Goal: Register for event/course: Sign up to attend an event or enroll in a course

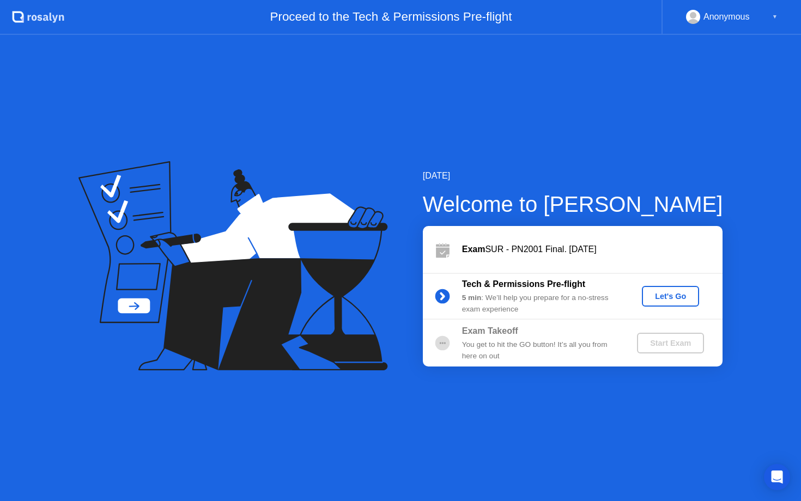
click at [658, 294] on div "Let's Go" at bounding box center [670, 296] width 48 height 9
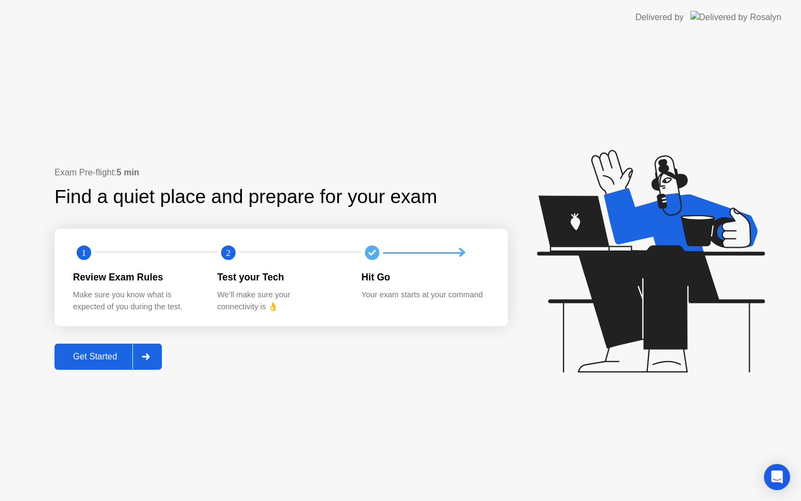
click at [94, 360] on div "Get Started" at bounding box center [95, 357] width 75 height 10
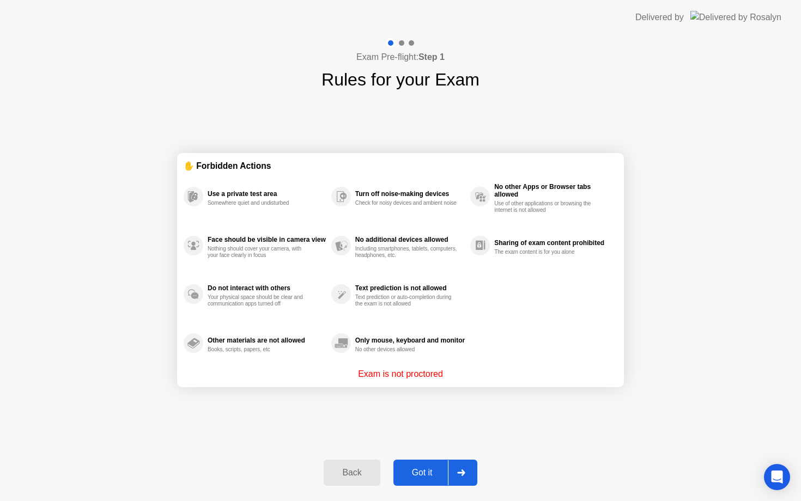
click at [409, 472] on div "Got it" at bounding box center [422, 473] width 51 height 10
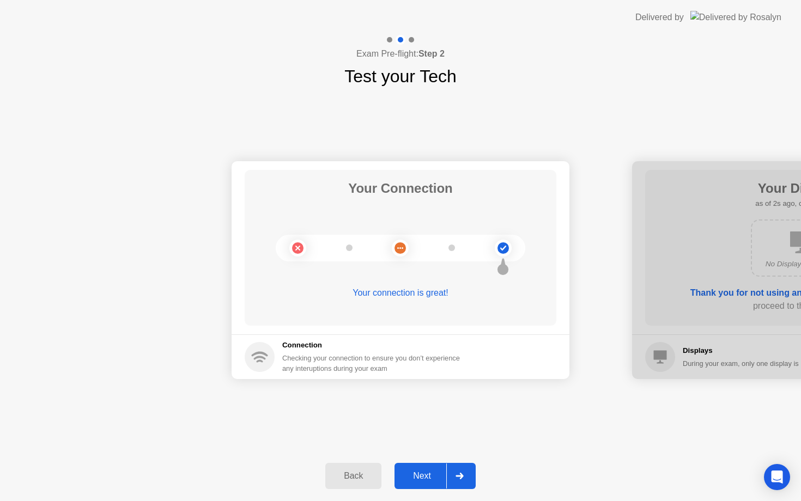
click at [409, 472] on div "Next" at bounding box center [422, 476] width 48 height 10
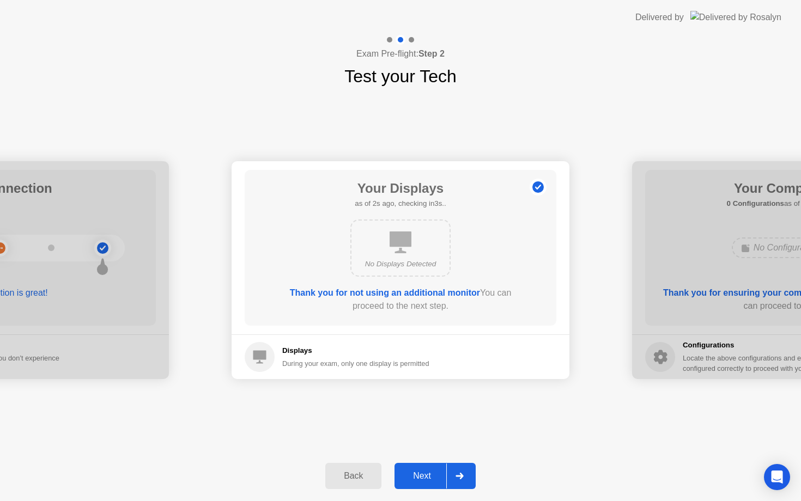
click at [409, 472] on div "Next" at bounding box center [422, 476] width 48 height 10
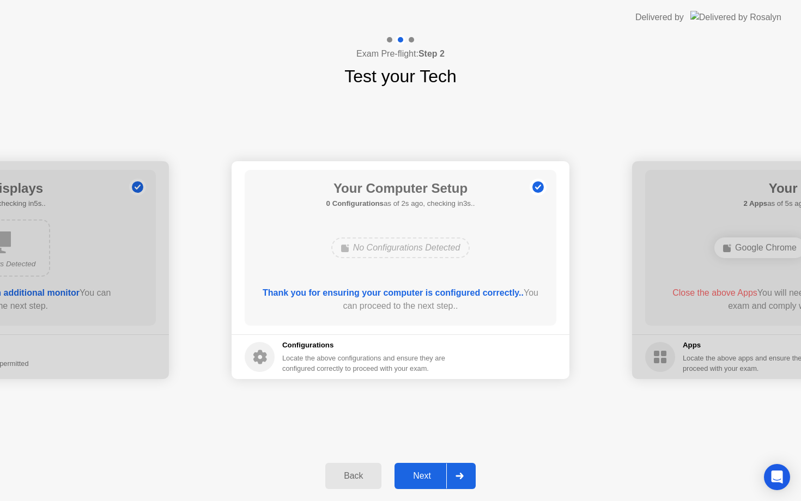
click at [410, 472] on div "Next" at bounding box center [422, 476] width 48 height 10
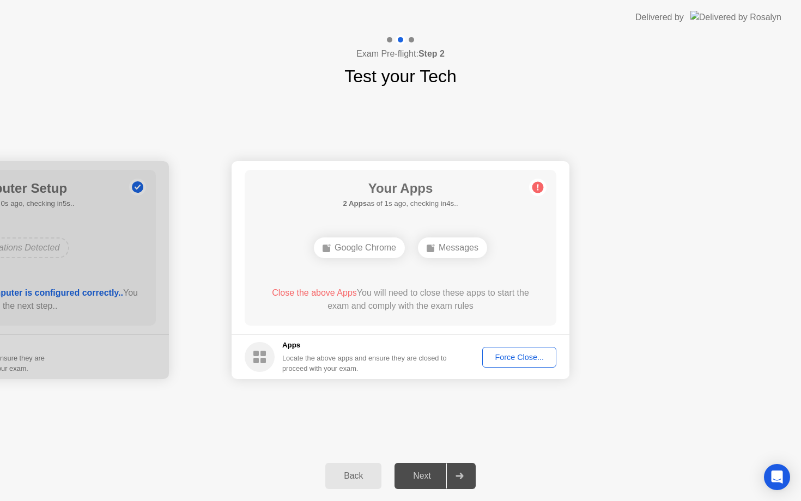
click at [507, 360] on div "Force Close..." at bounding box center [519, 357] width 66 height 9
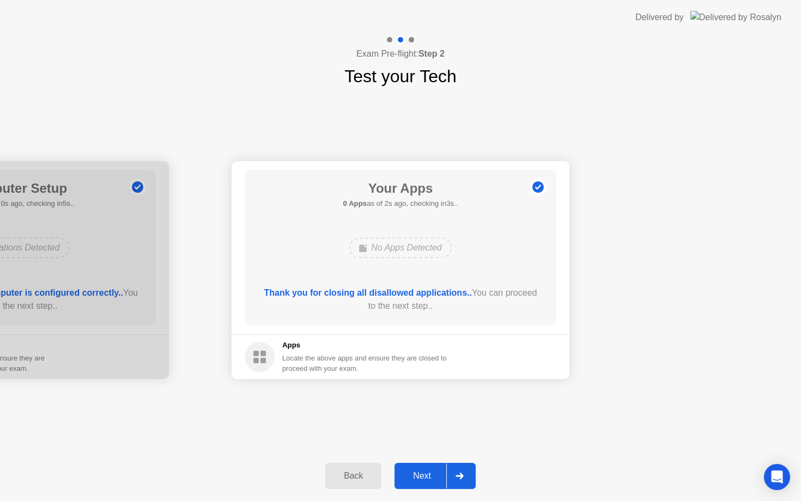
click at [430, 475] on div "Next" at bounding box center [422, 476] width 48 height 10
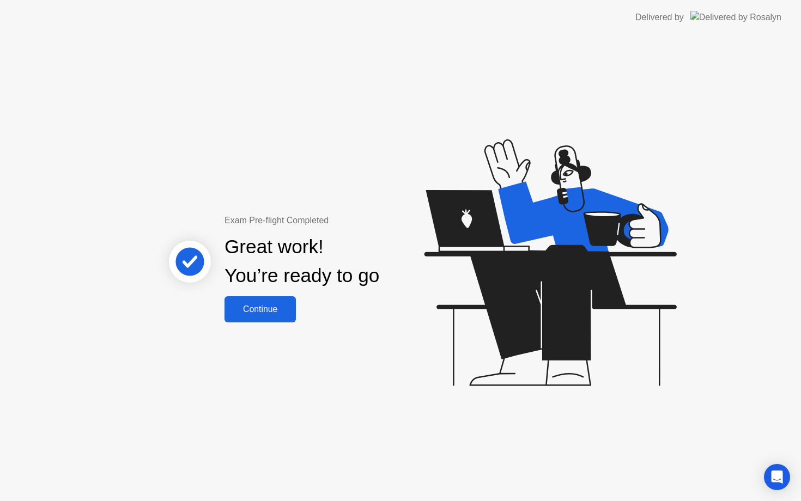
click at [280, 307] on div "Continue" at bounding box center [260, 309] width 65 height 10
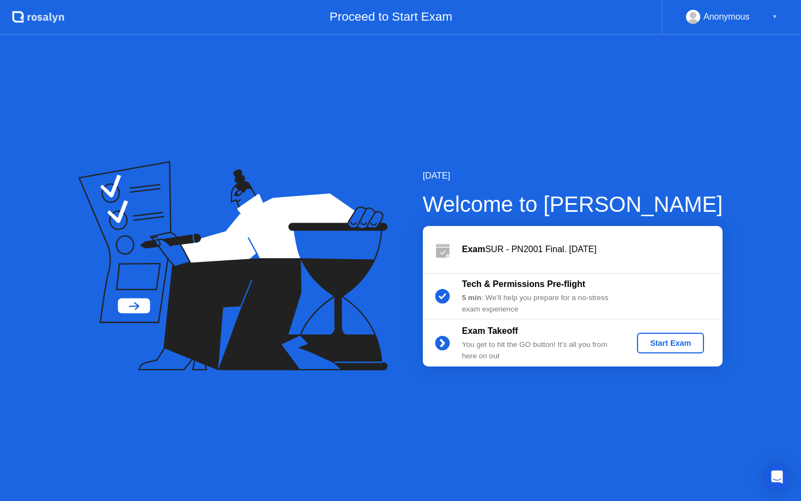
click at [665, 346] on div "Start Exam" at bounding box center [670, 343] width 58 height 9
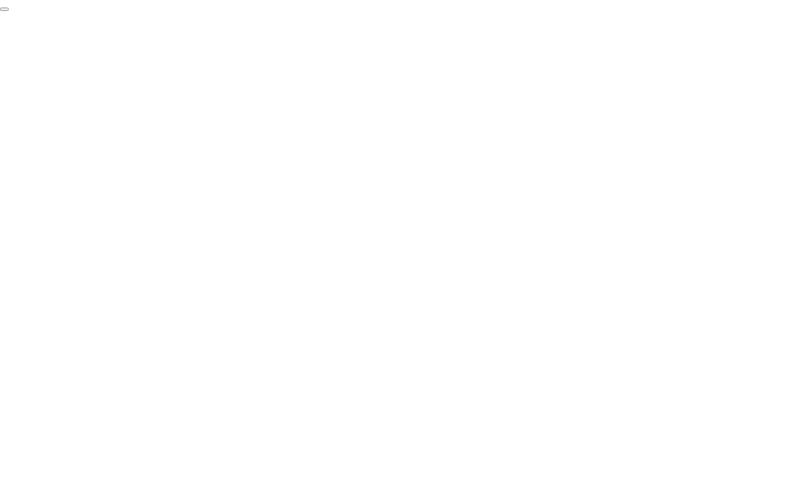
click div "End Proctoring Session"
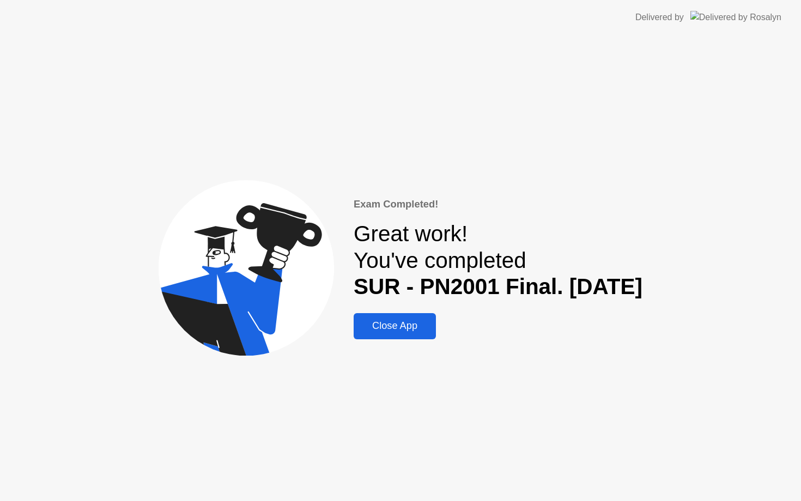
click at [380, 327] on div "Close App" at bounding box center [395, 325] width 76 height 11
